Goal: Find specific page/section: Find specific page/section

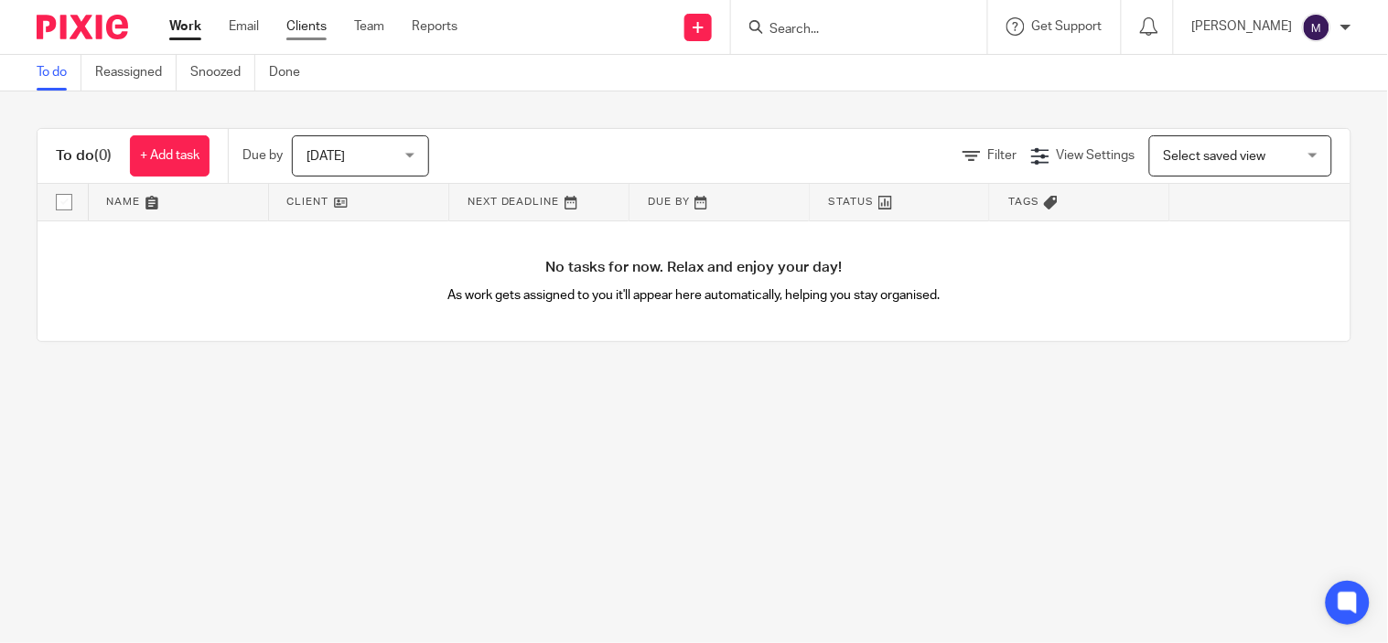
click at [325, 26] on link "Clients" at bounding box center [306, 26] width 40 height 18
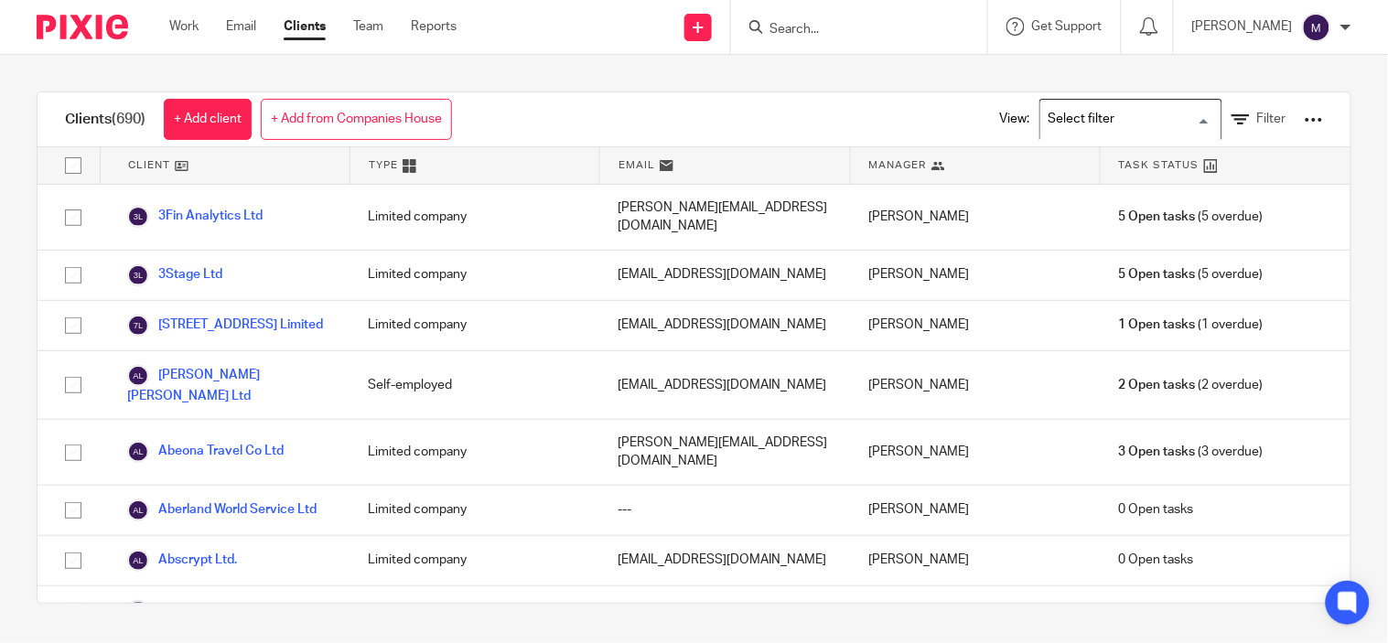
click at [1061, 124] on input "Search for option" at bounding box center [1126, 119] width 169 height 32
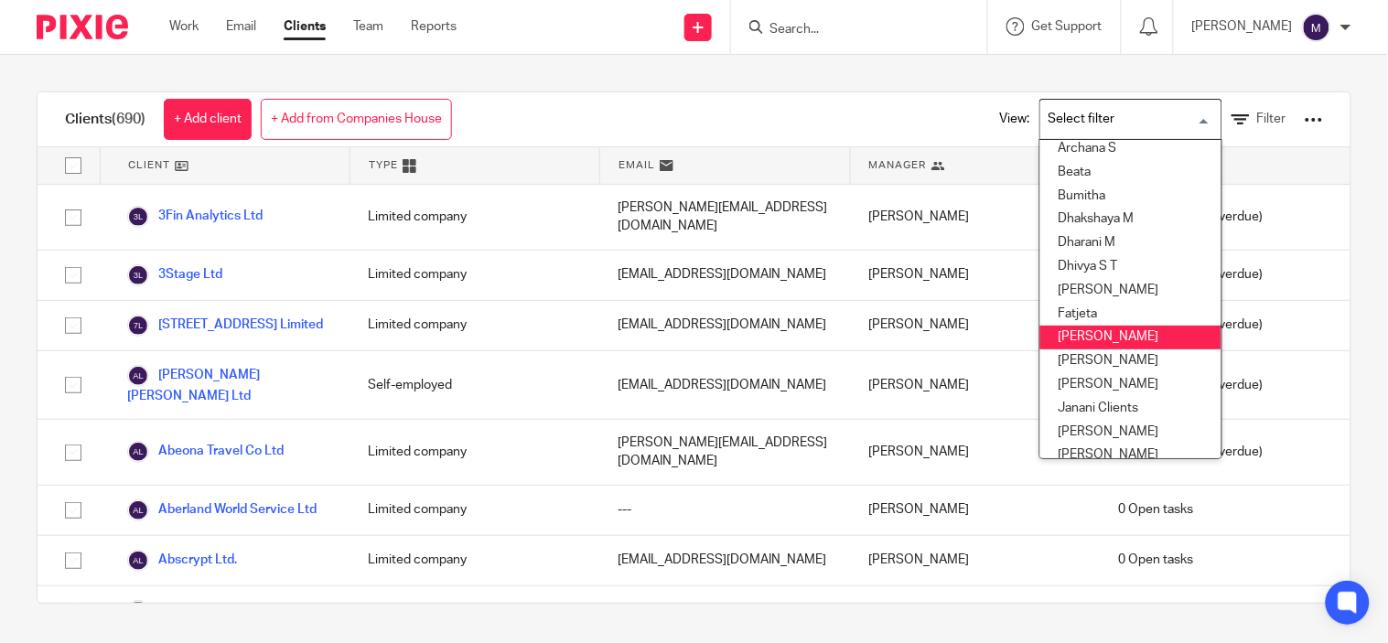
scroll to position [203, 0]
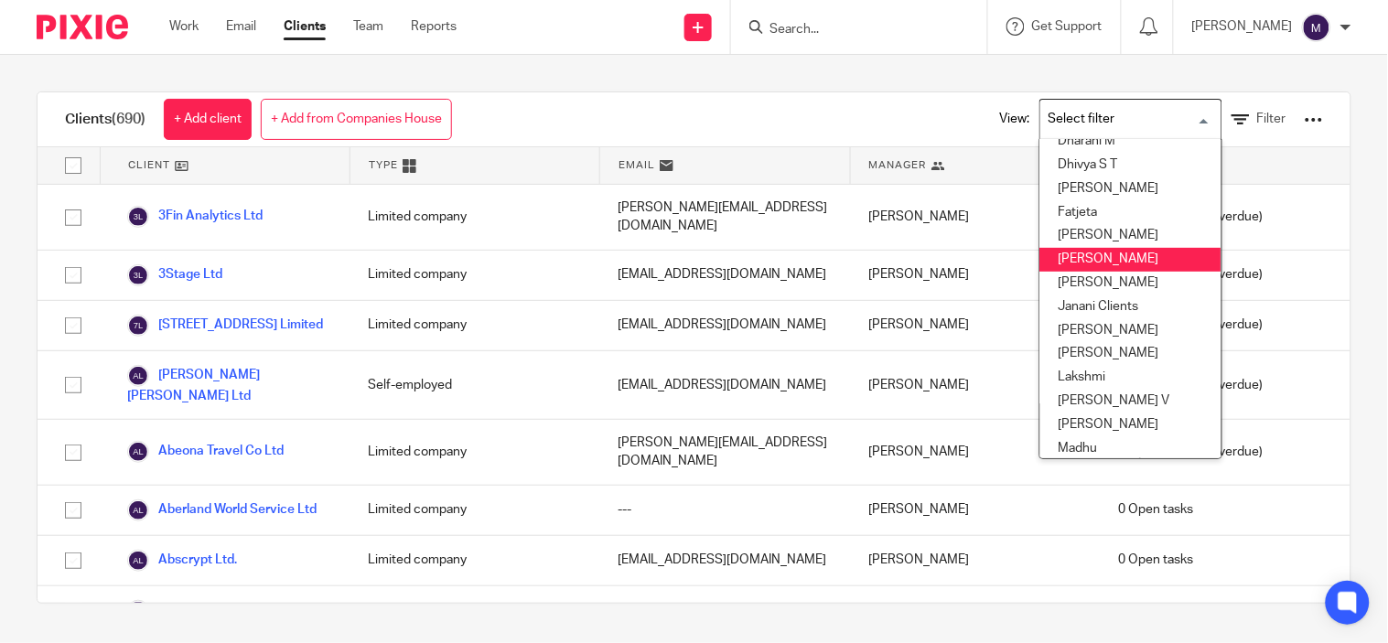
click at [1090, 261] on li "[PERSON_NAME]" at bounding box center [1130, 260] width 181 height 24
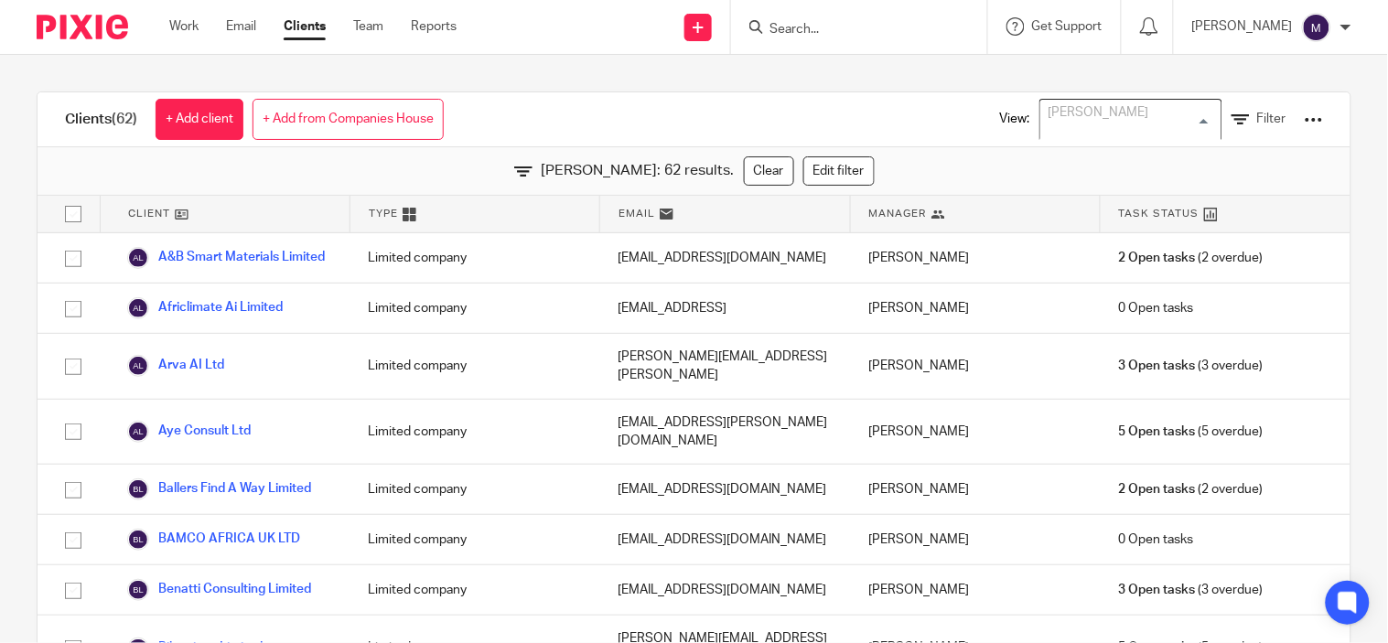
click at [1107, 116] on input "Search for option" at bounding box center [1126, 119] width 169 height 32
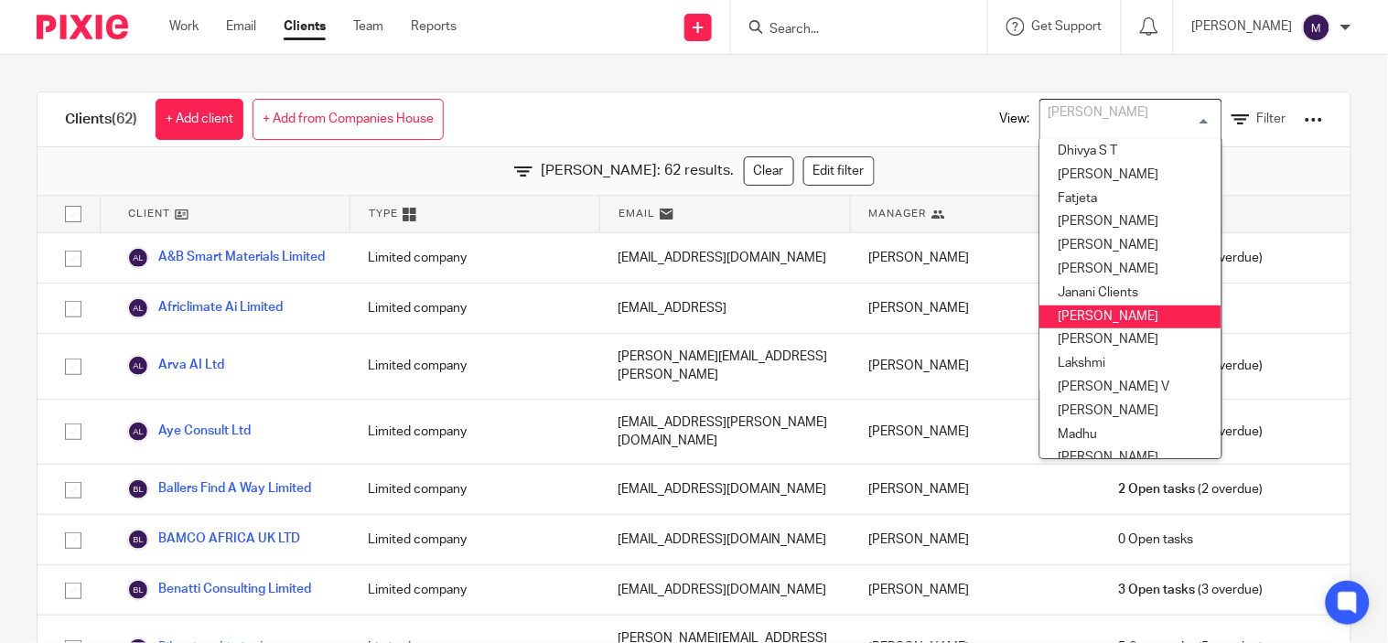
scroll to position [318, 0]
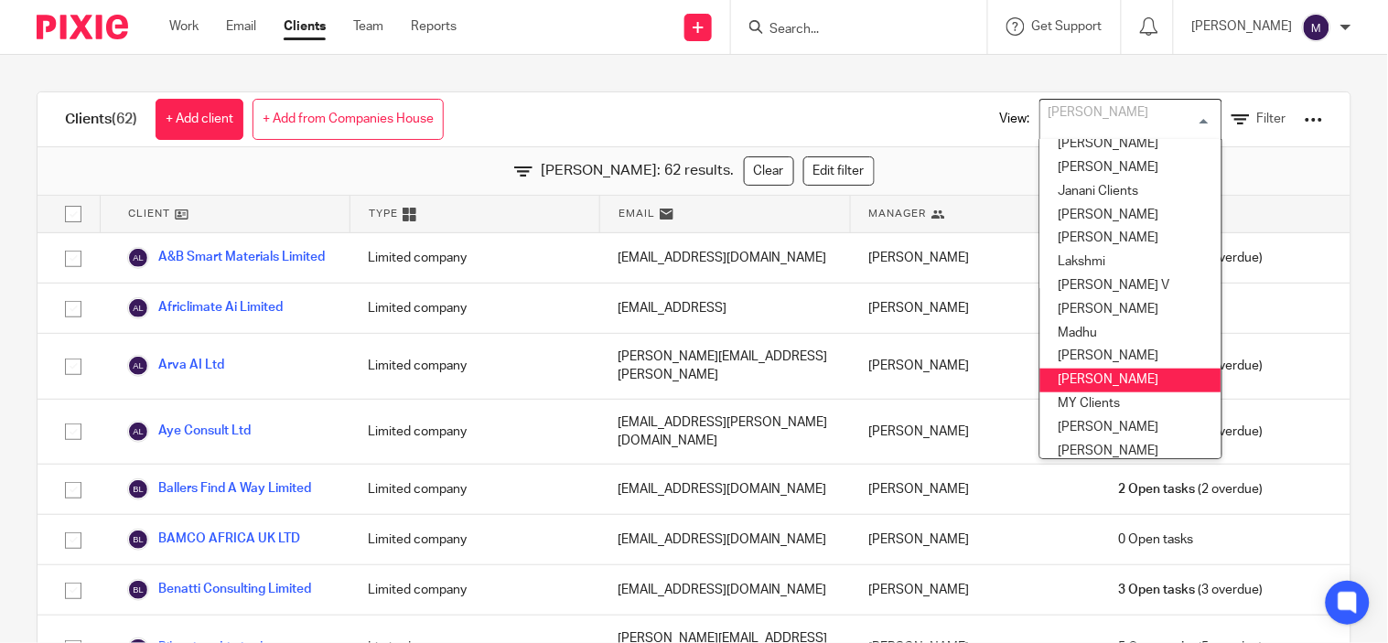
click at [1075, 371] on li "Mithun" at bounding box center [1130, 381] width 181 height 24
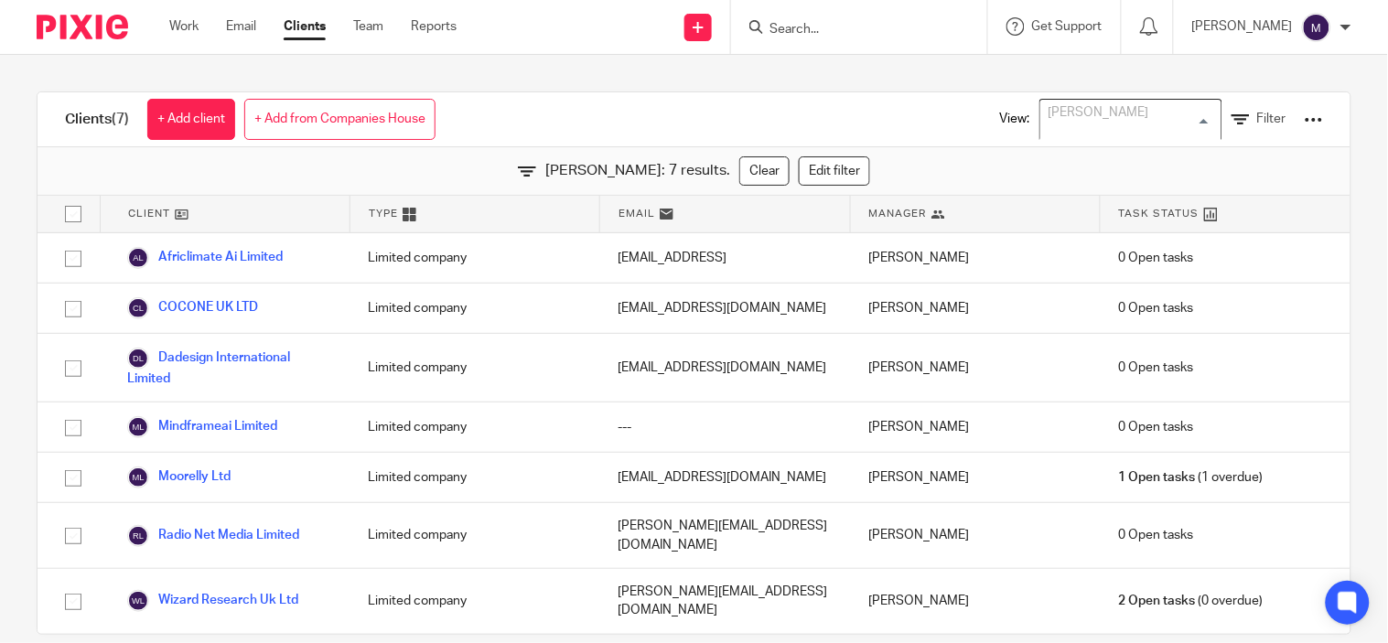
scroll to position [250, 0]
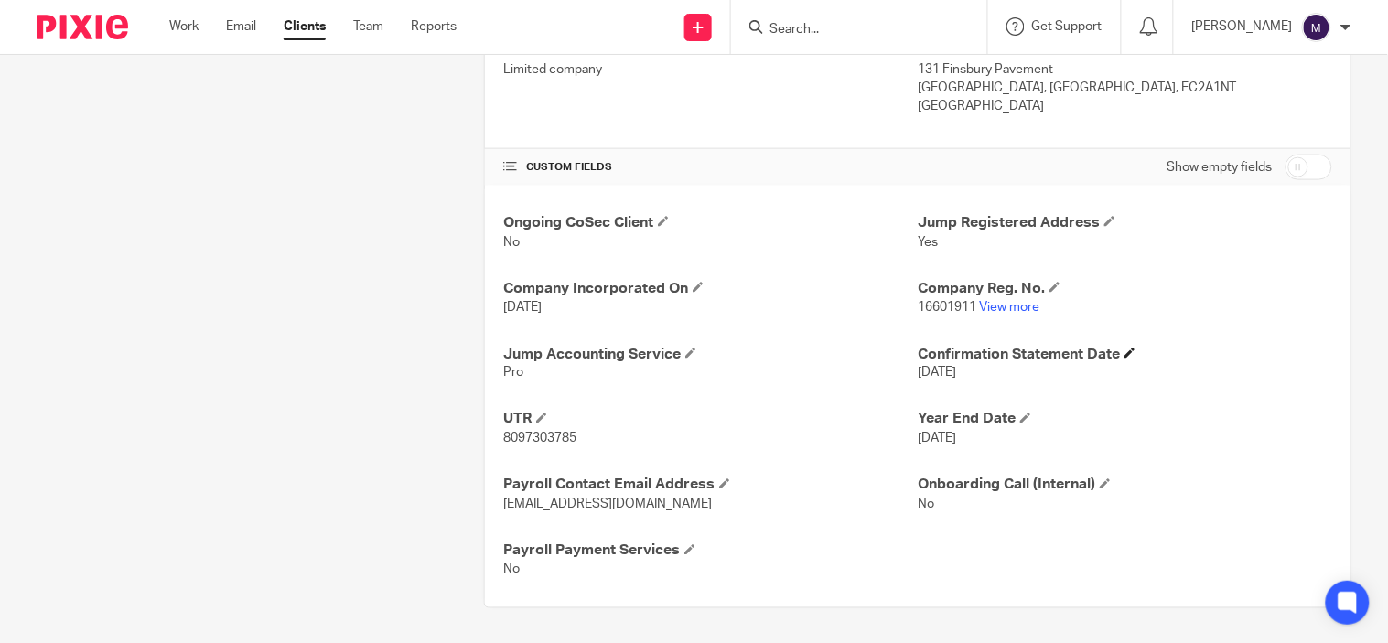
scroll to position [519, 0]
click at [1009, 304] on link "View more" at bounding box center [1009, 305] width 60 height 13
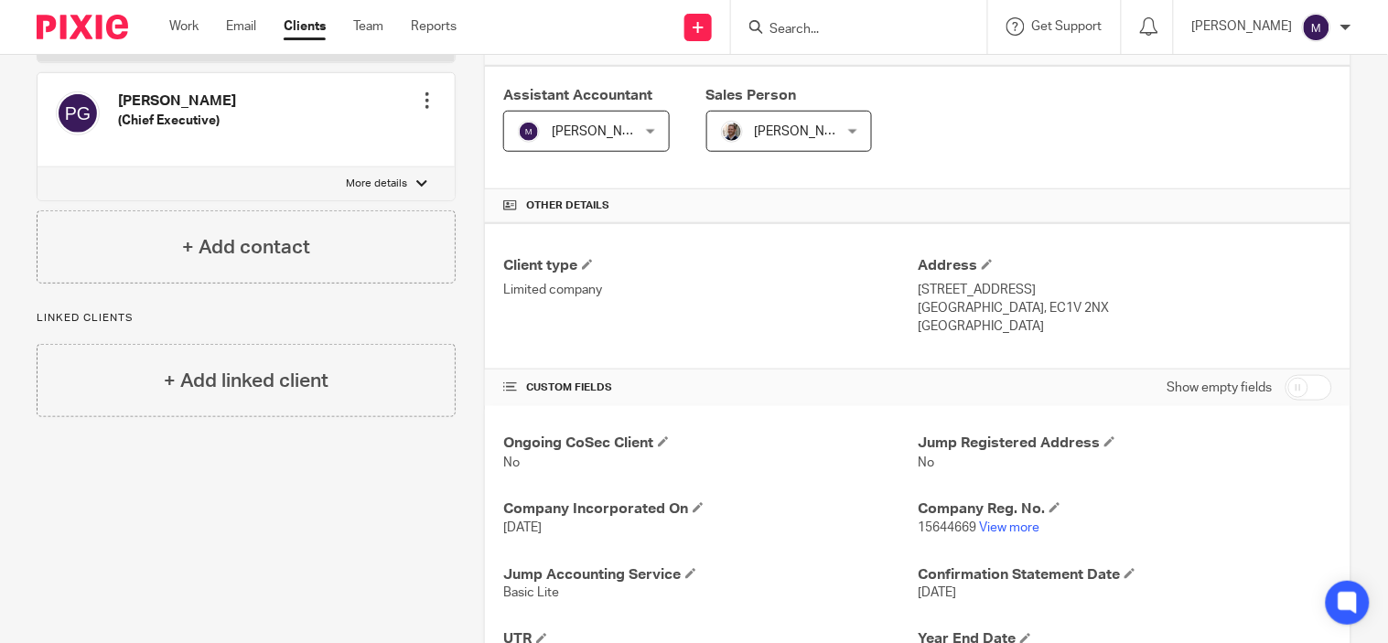
scroll to position [305, 0]
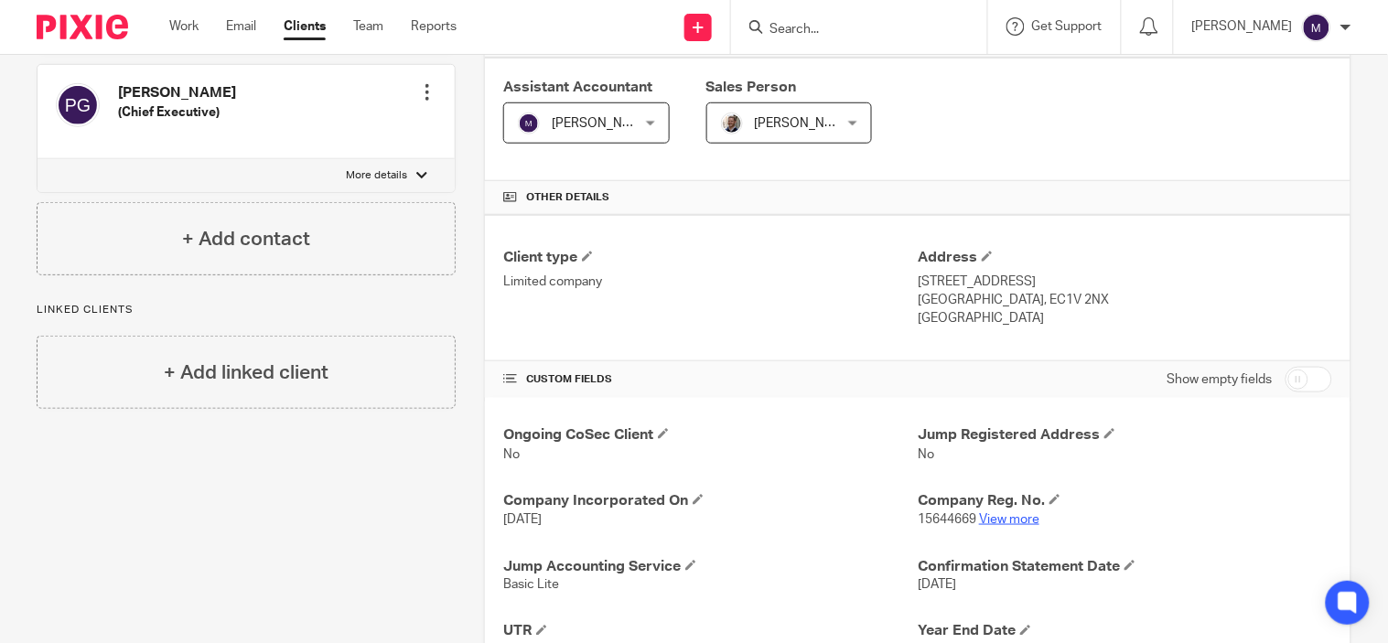
click at [995, 516] on link "View more" at bounding box center [1009, 519] width 60 height 13
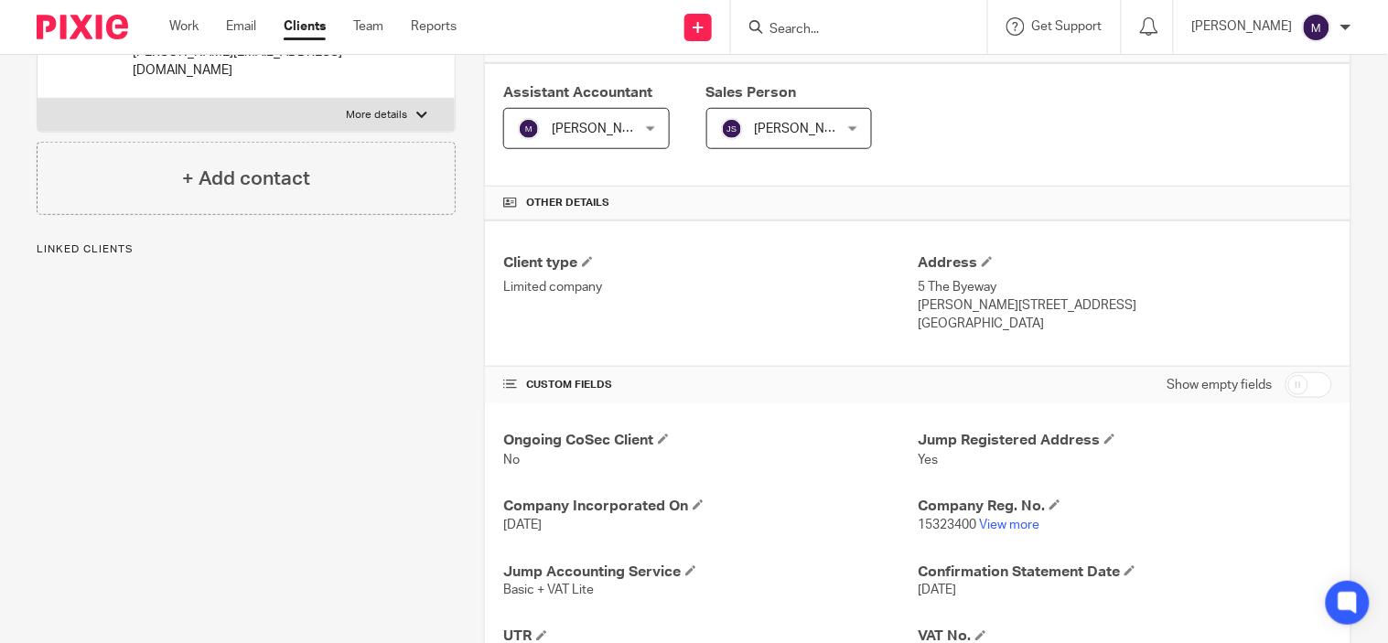
scroll to position [305, 0]
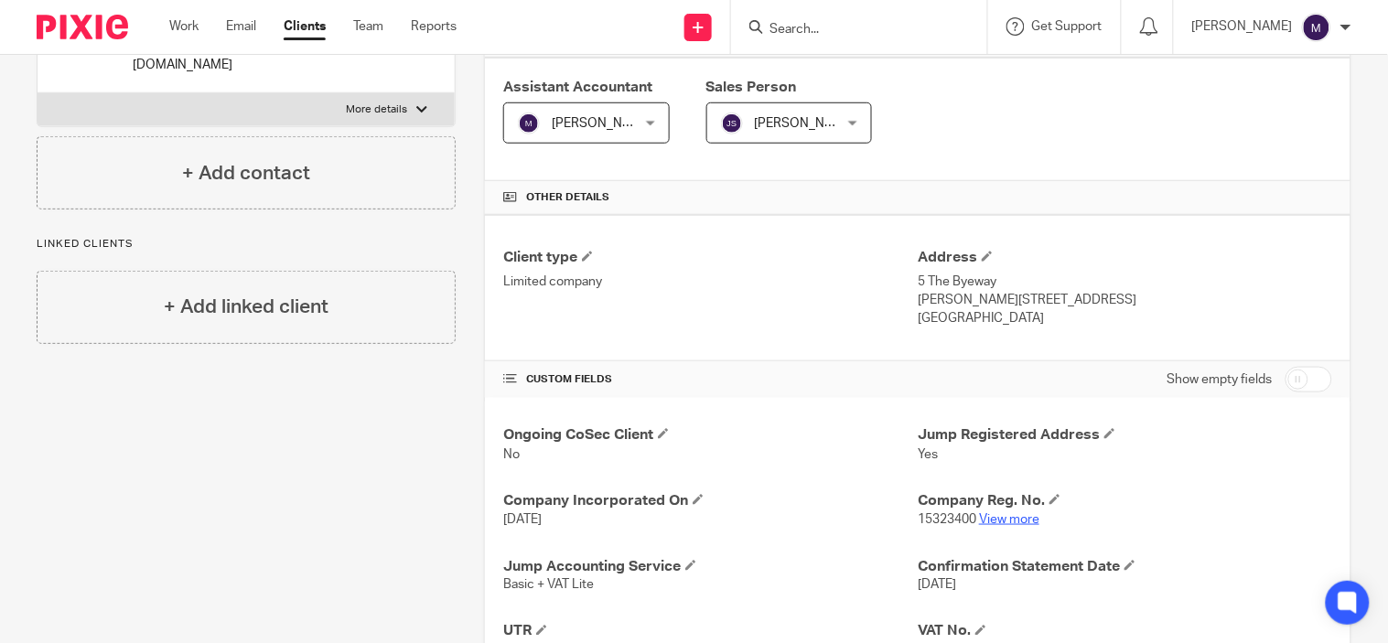
click at [1009, 520] on link "View more" at bounding box center [1009, 519] width 60 height 13
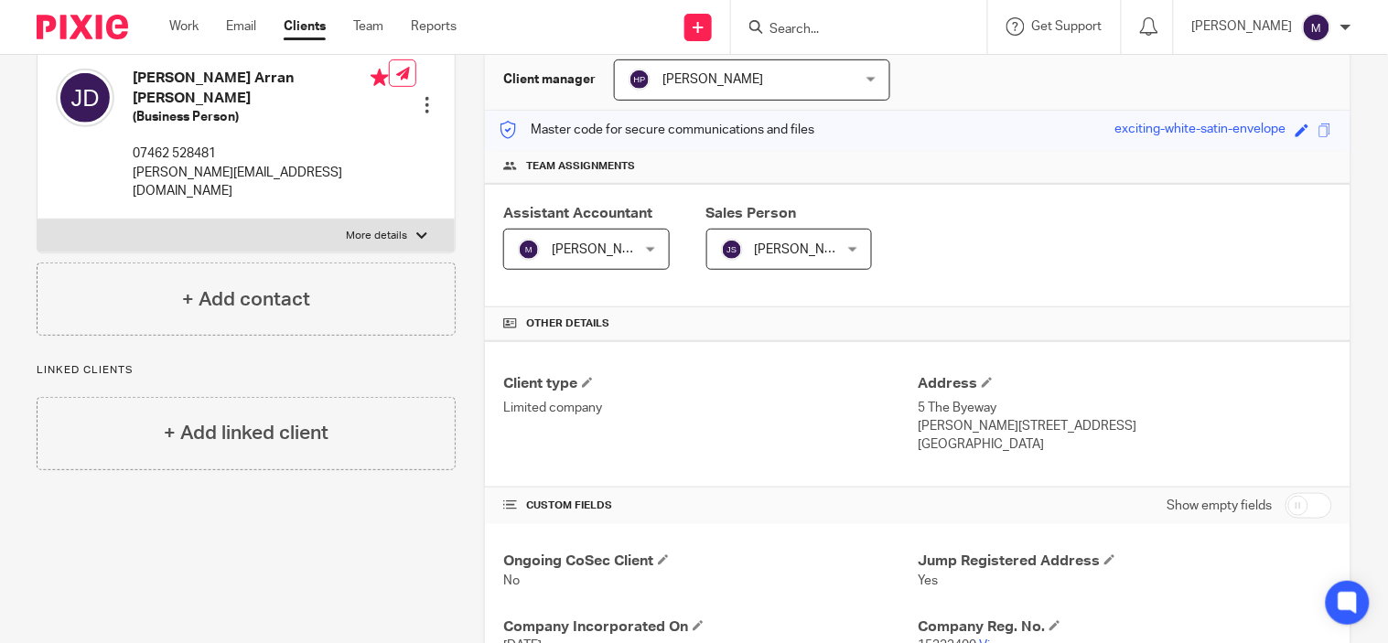
scroll to position [0, 0]
